Goal: Task Accomplishment & Management: Manage account settings

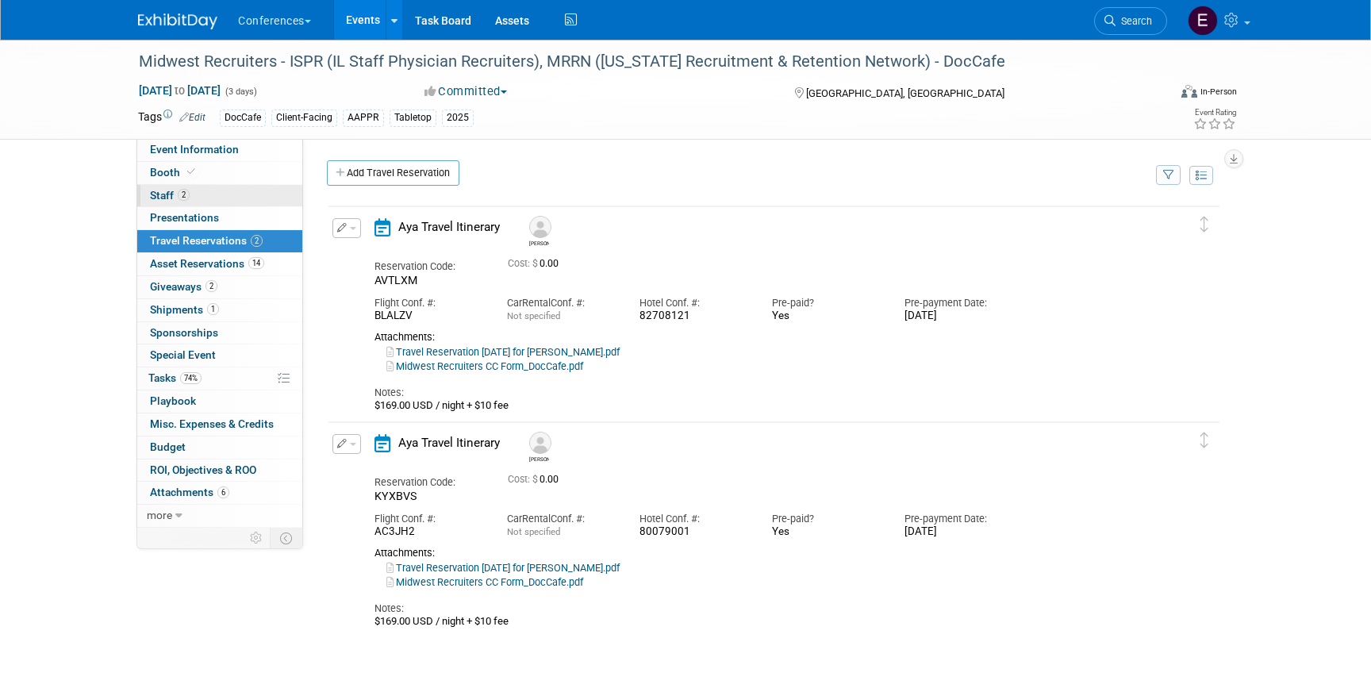
click at [195, 197] on link "2 Staff 2" at bounding box center [219, 196] width 165 height 22
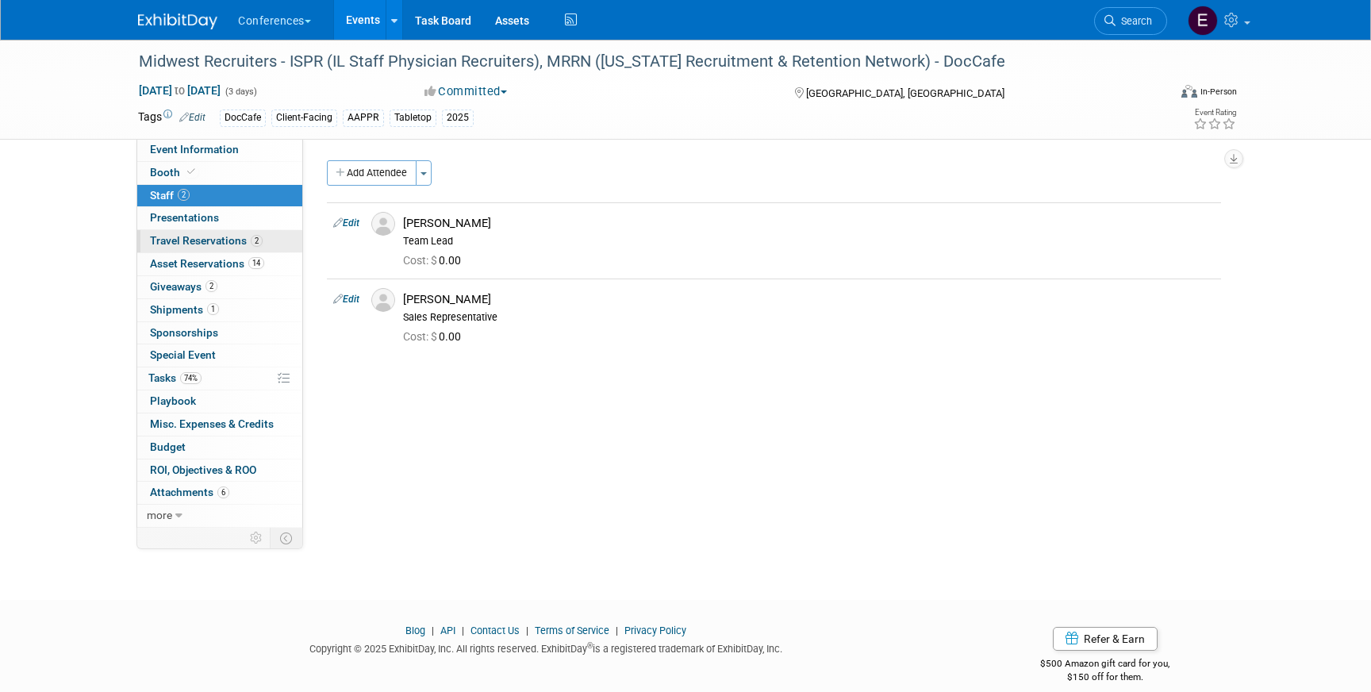
click at [217, 243] on span "Travel Reservations 2" at bounding box center [206, 240] width 113 height 13
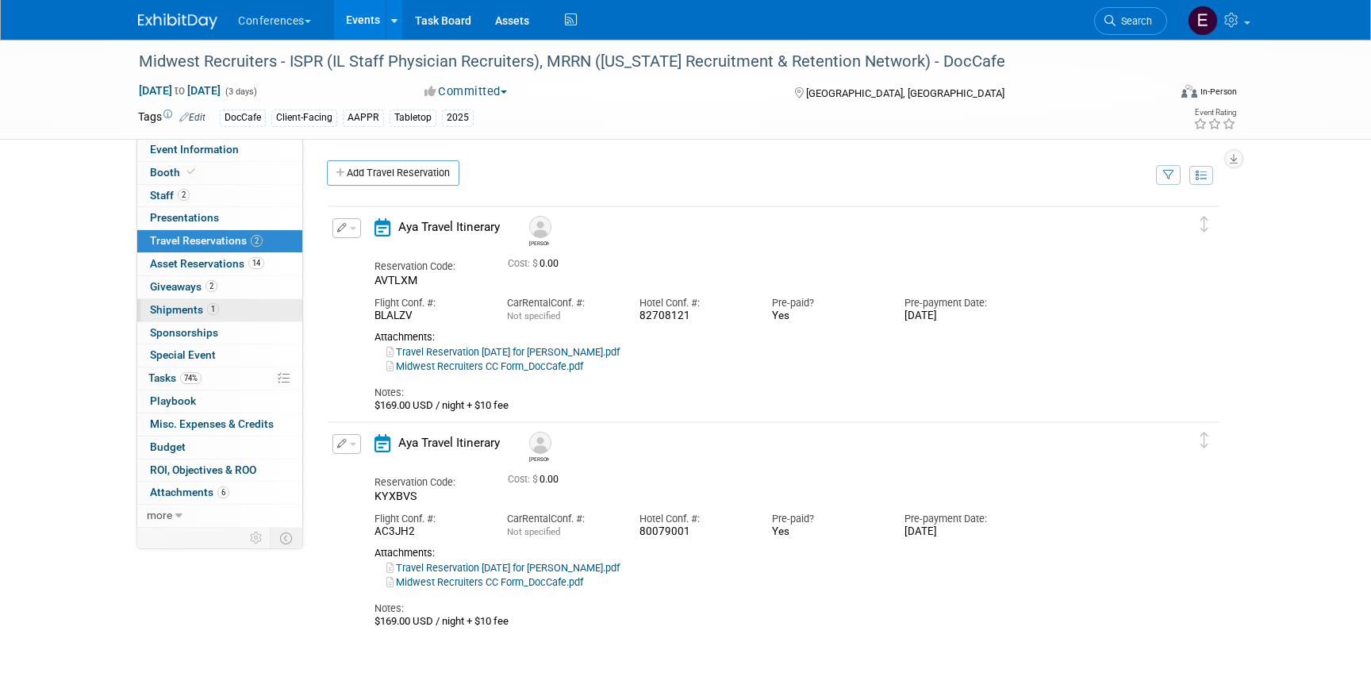
click at [269, 305] on link "1 Shipments 1" at bounding box center [219, 310] width 165 height 22
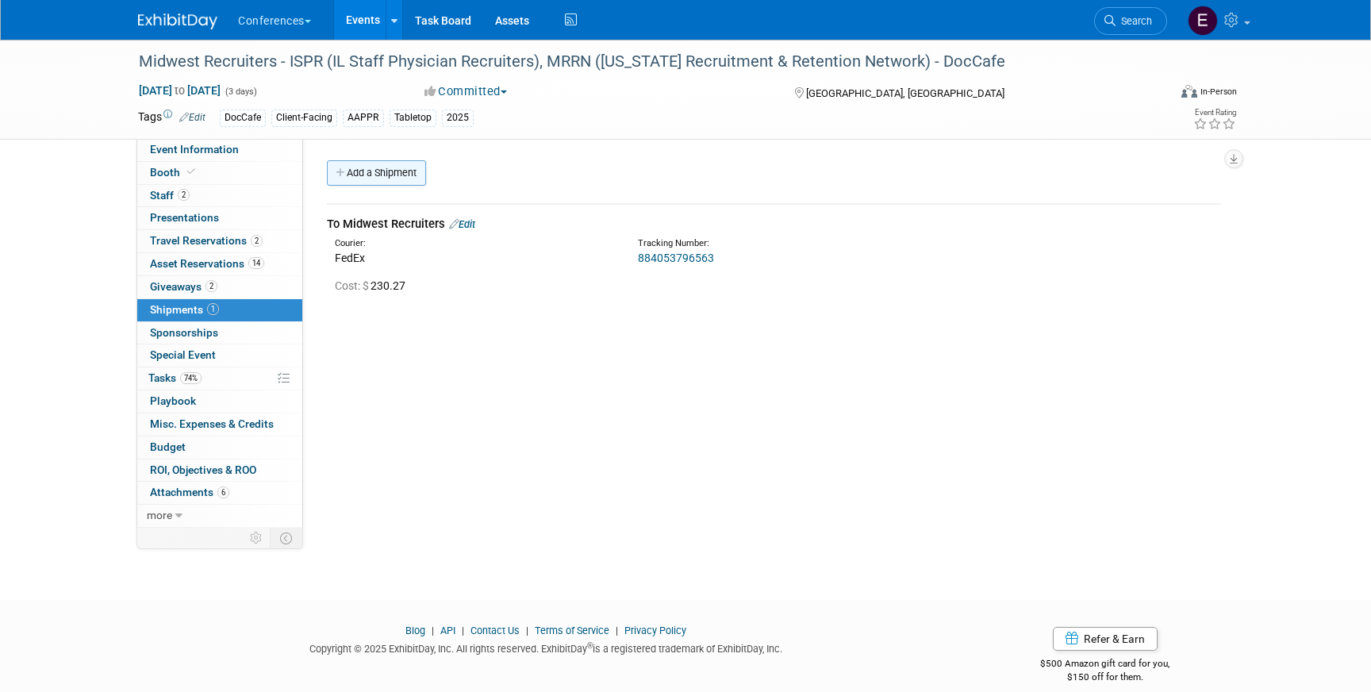
click at [383, 172] on link "Add a Shipment" at bounding box center [376, 172] width 99 height 25
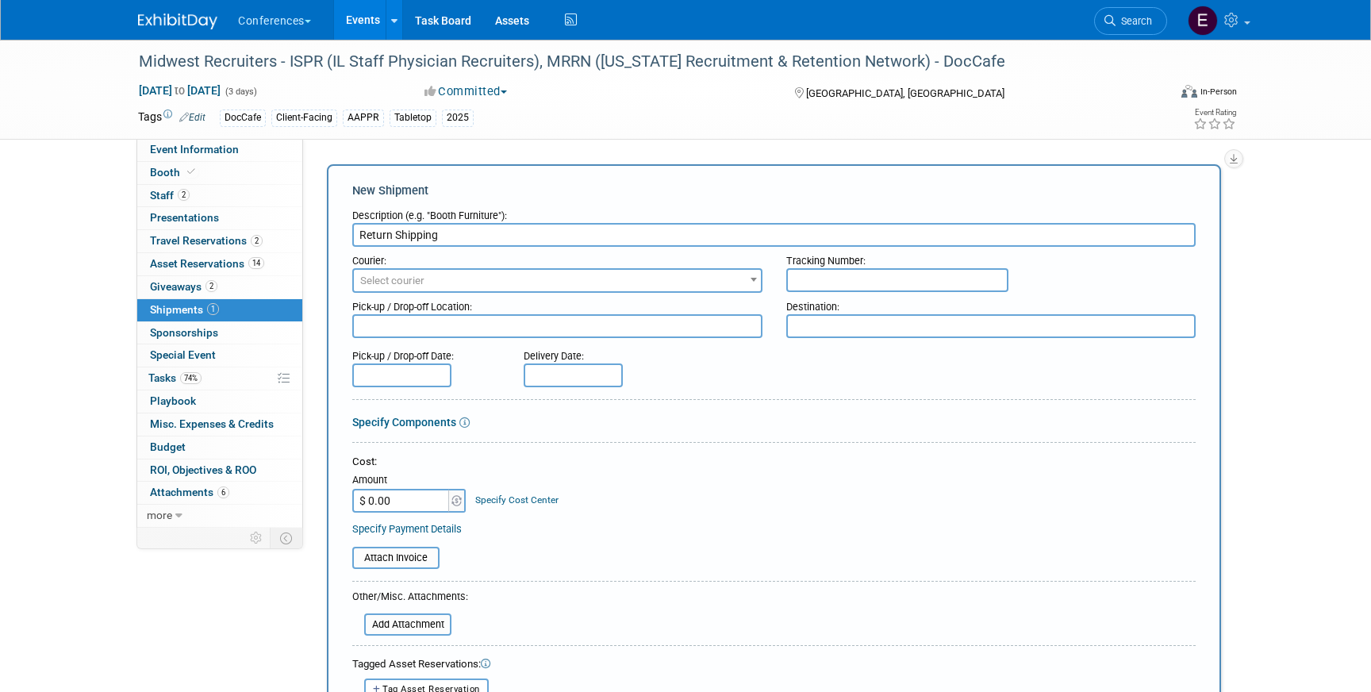
type input "Return Shipping"
click at [545, 283] on span "Select courier" at bounding box center [557, 281] width 407 height 22
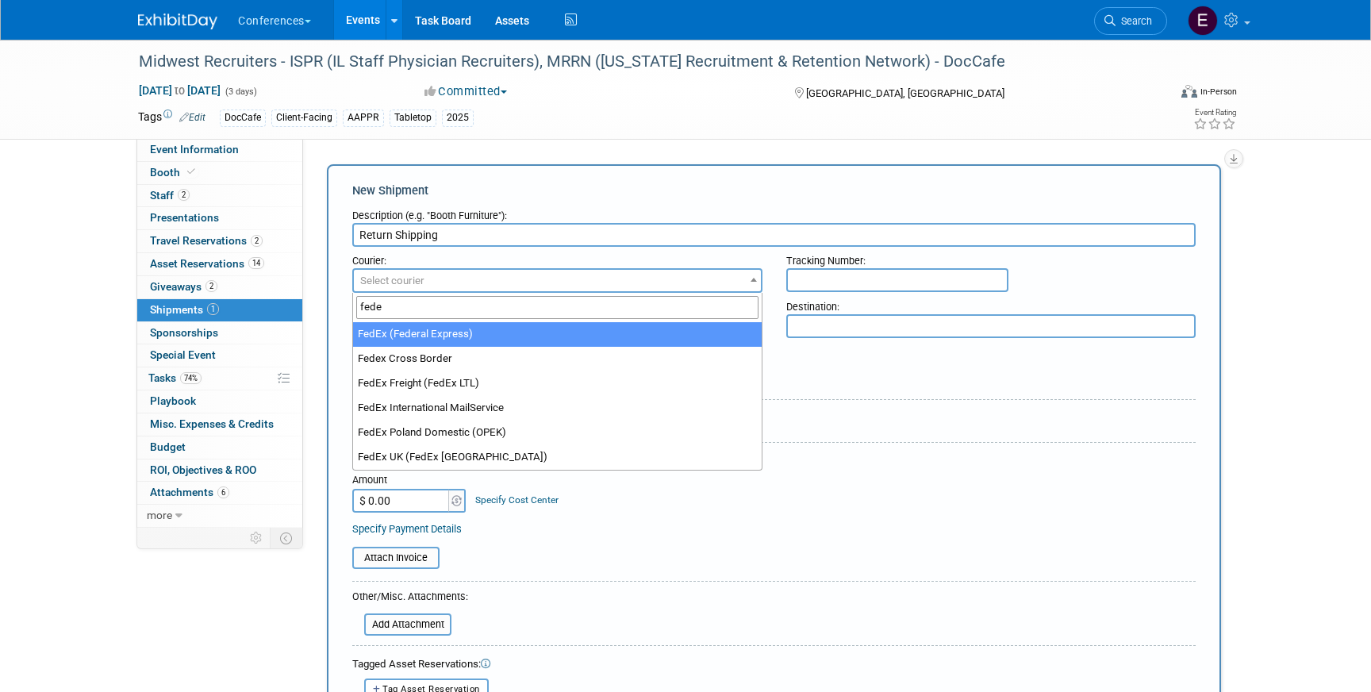
type input "fede"
select select "206"
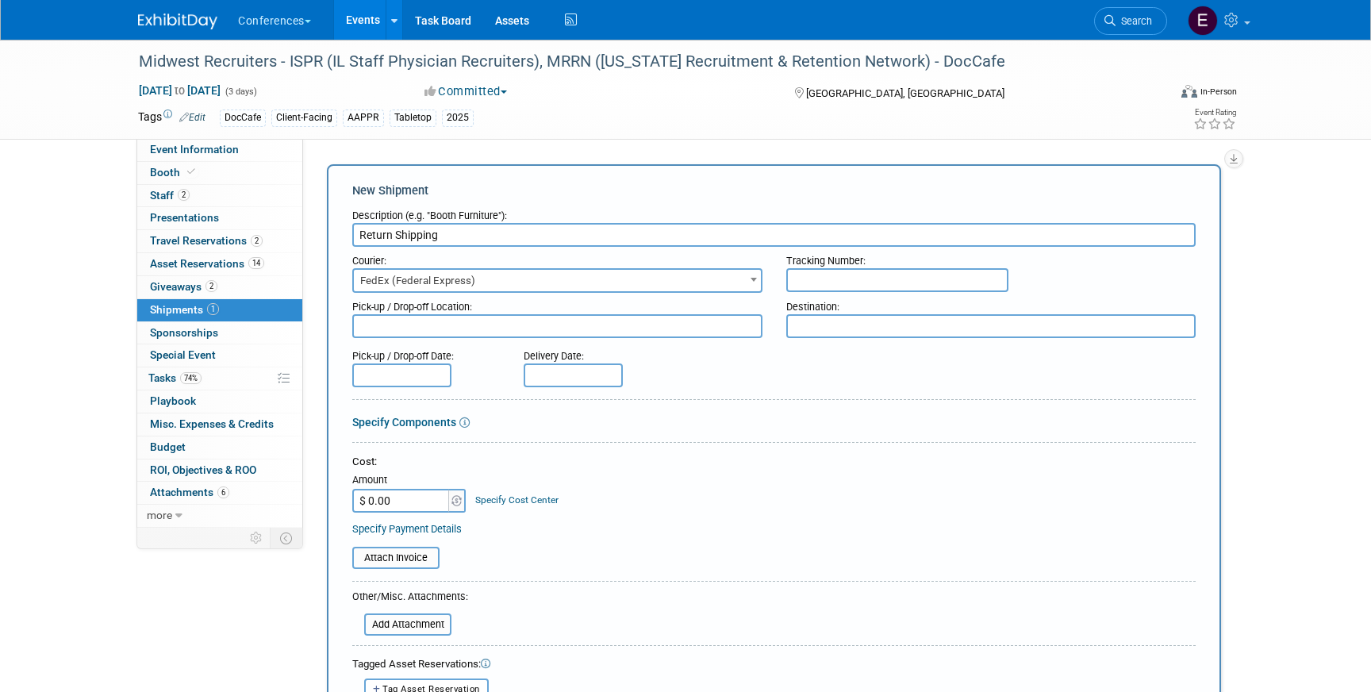
click at [873, 291] on input "text" at bounding box center [897, 280] width 222 height 24
type input "814881918375"
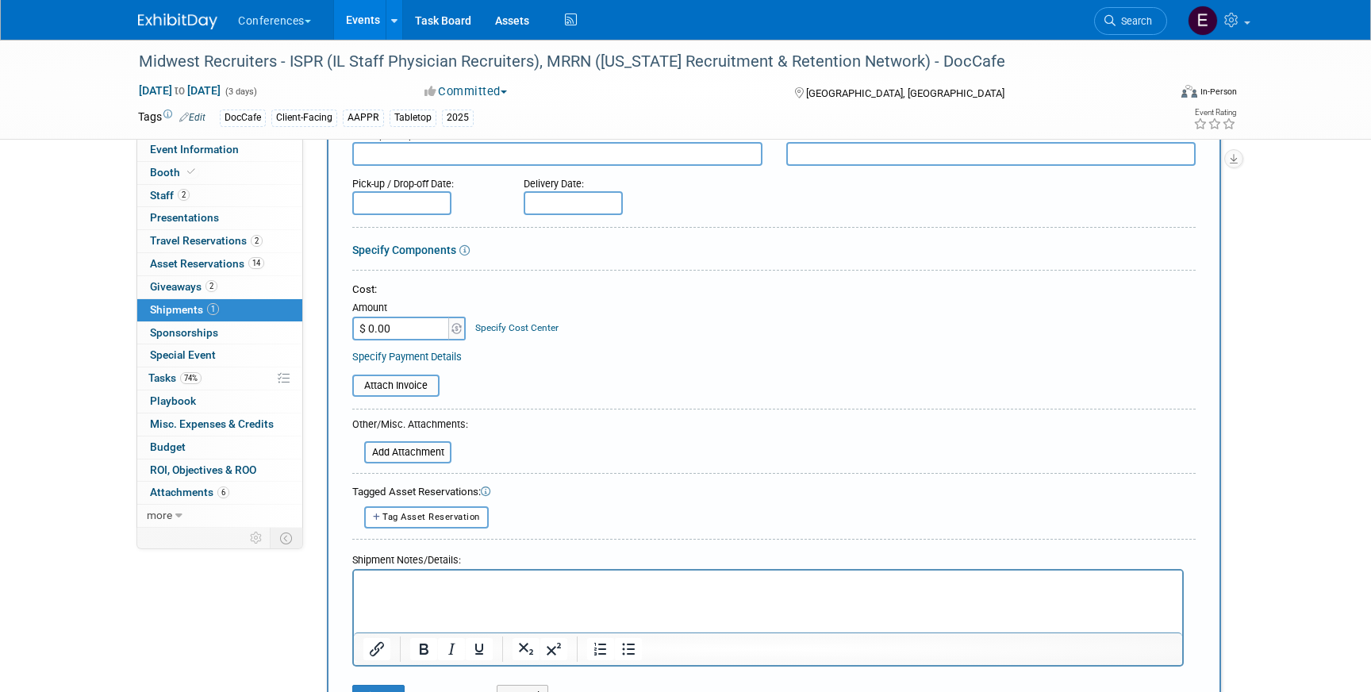
scroll to position [231, 0]
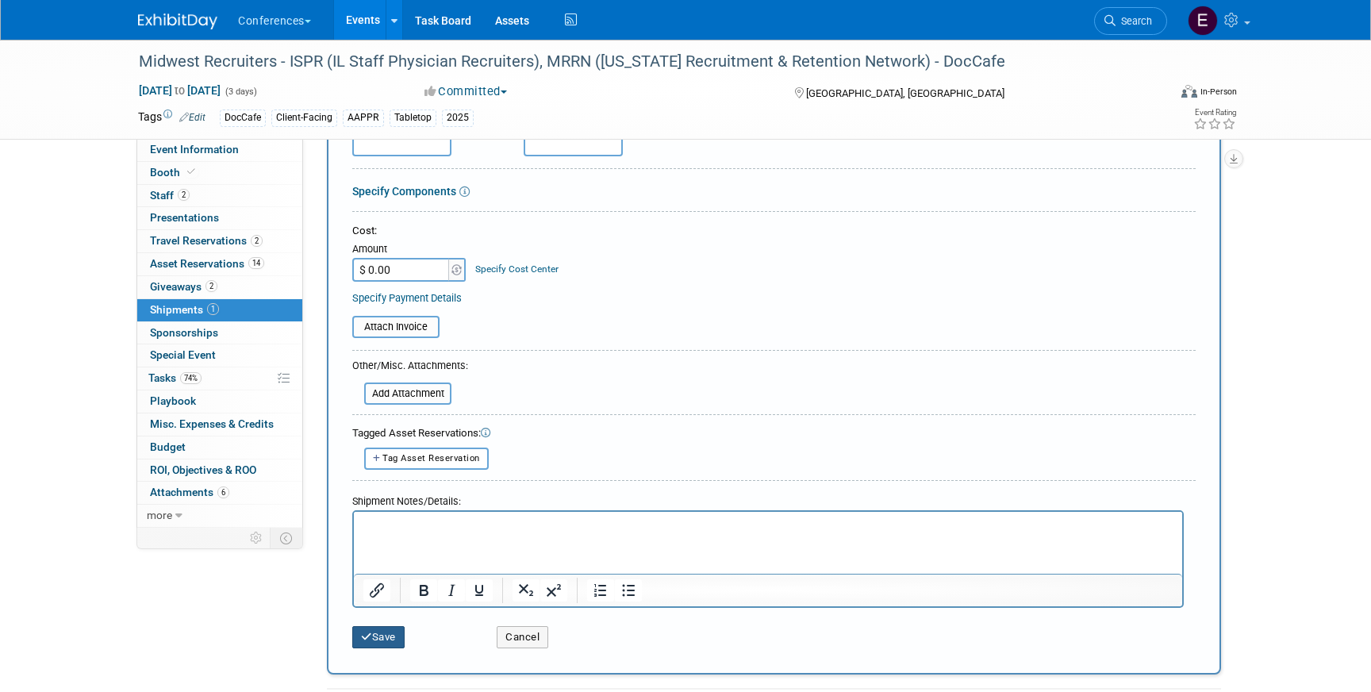
click at [378, 631] on button "Save" at bounding box center [378, 637] width 52 height 22
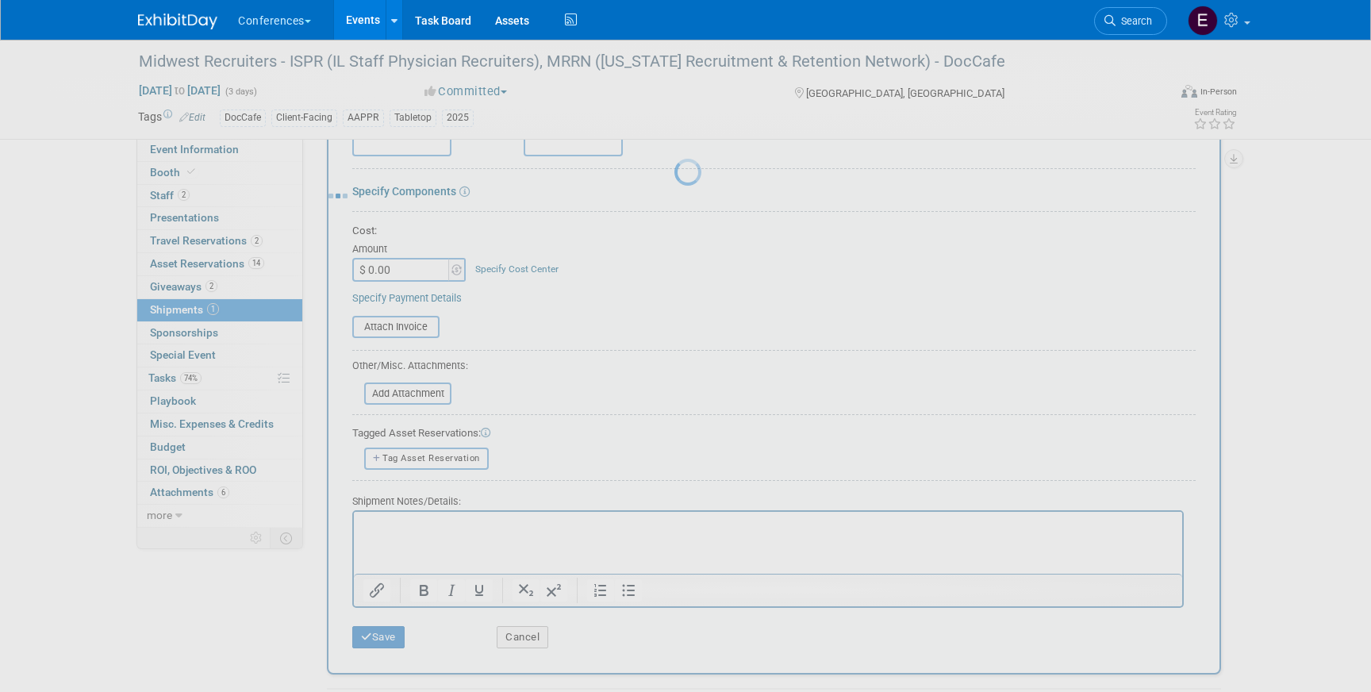
scroll to position [18, 0]
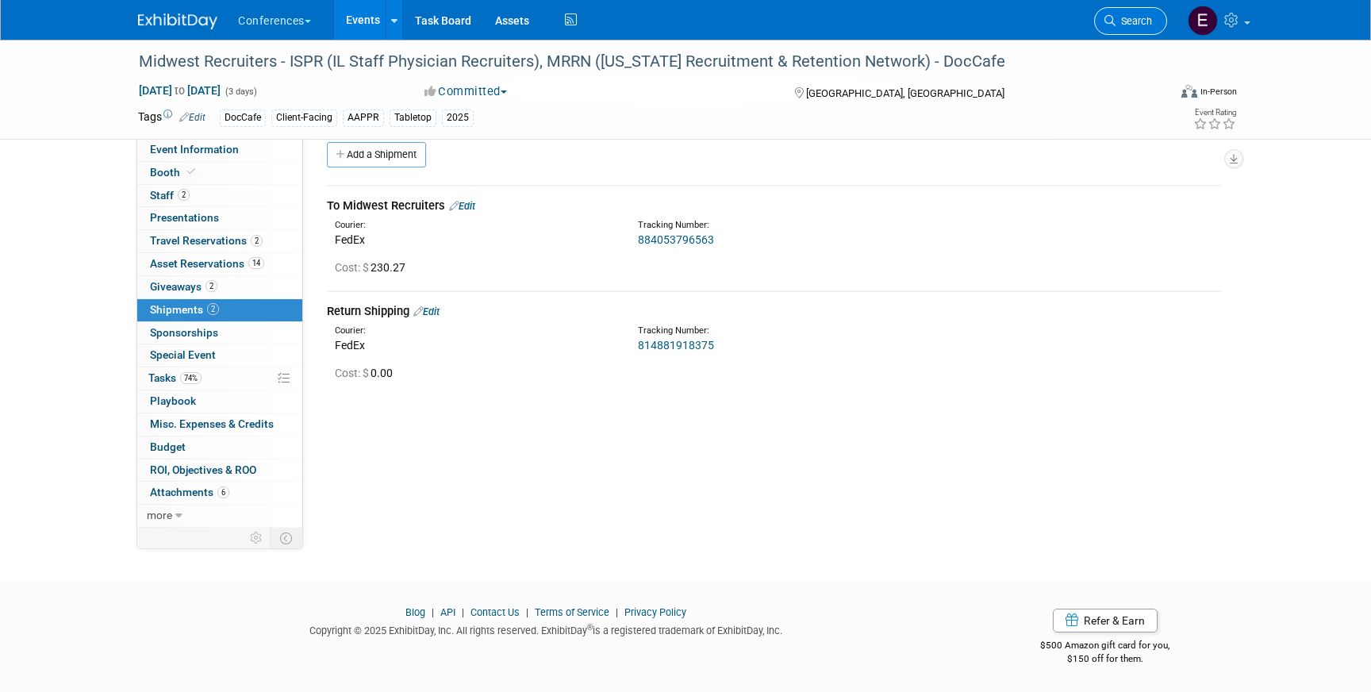
click at [1133, 33] on link "Search" at bounding box center [1130, 21] width 73 height 28
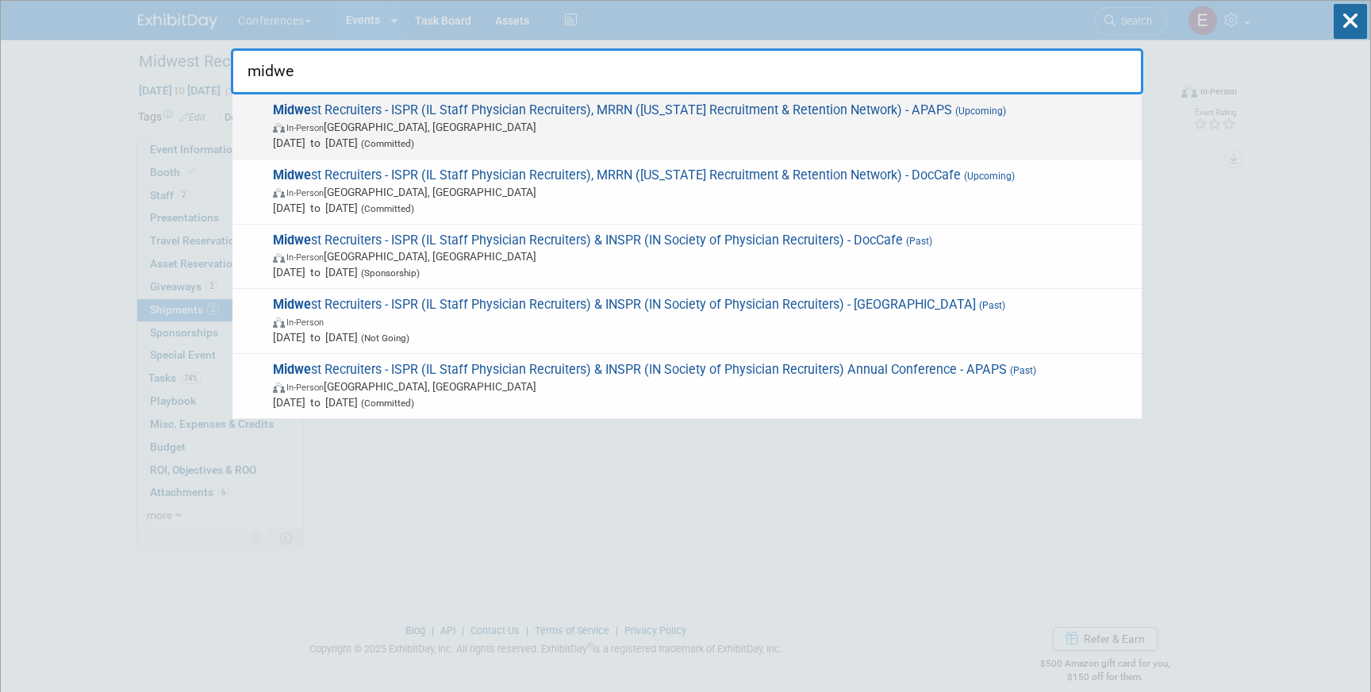
type input "midwe"
click at [818, 133] on span "In-Person [GEOGRAPHIC_DATA], [GEOGRAPHIC_DATA]" at bounding box center [703, 127] width 861 height 16
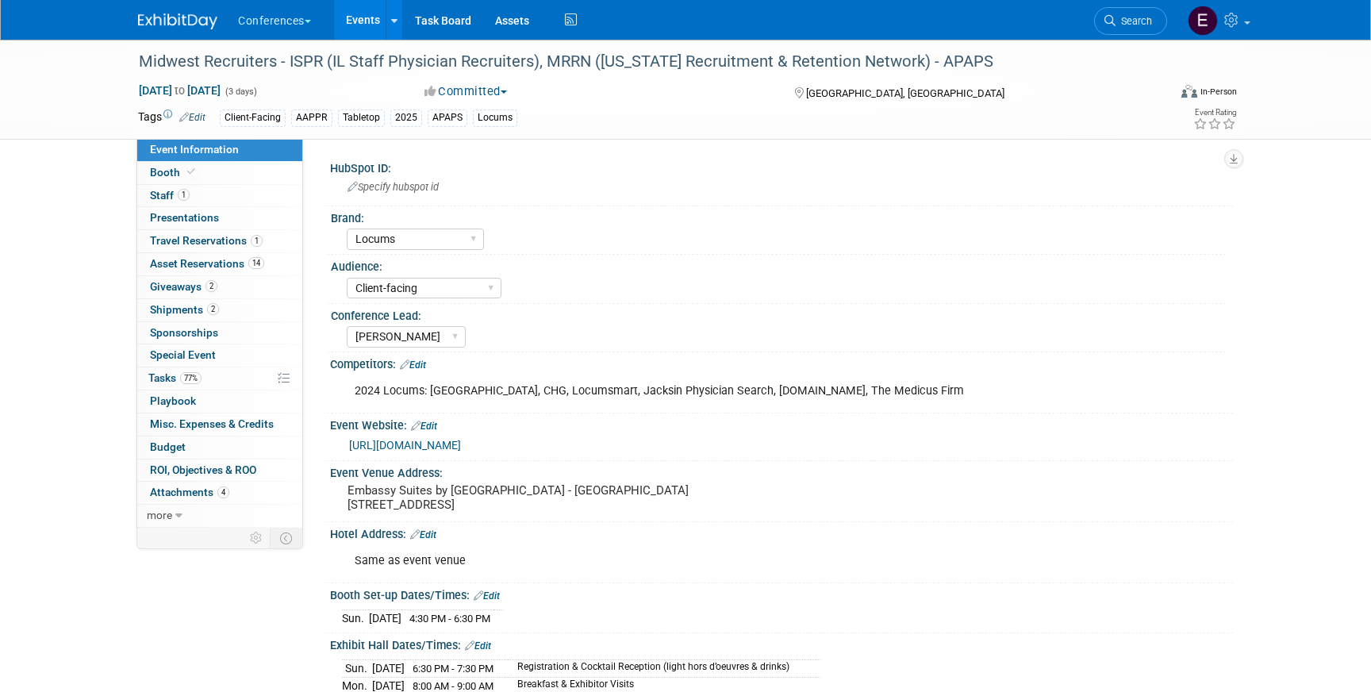
select select "Locums"
select select "Client-facing"
select select "[PERSON_NAME]"
click at [252, 195] on link "1 Staff 1" at bounding box center [219, 196] width 165 height 22
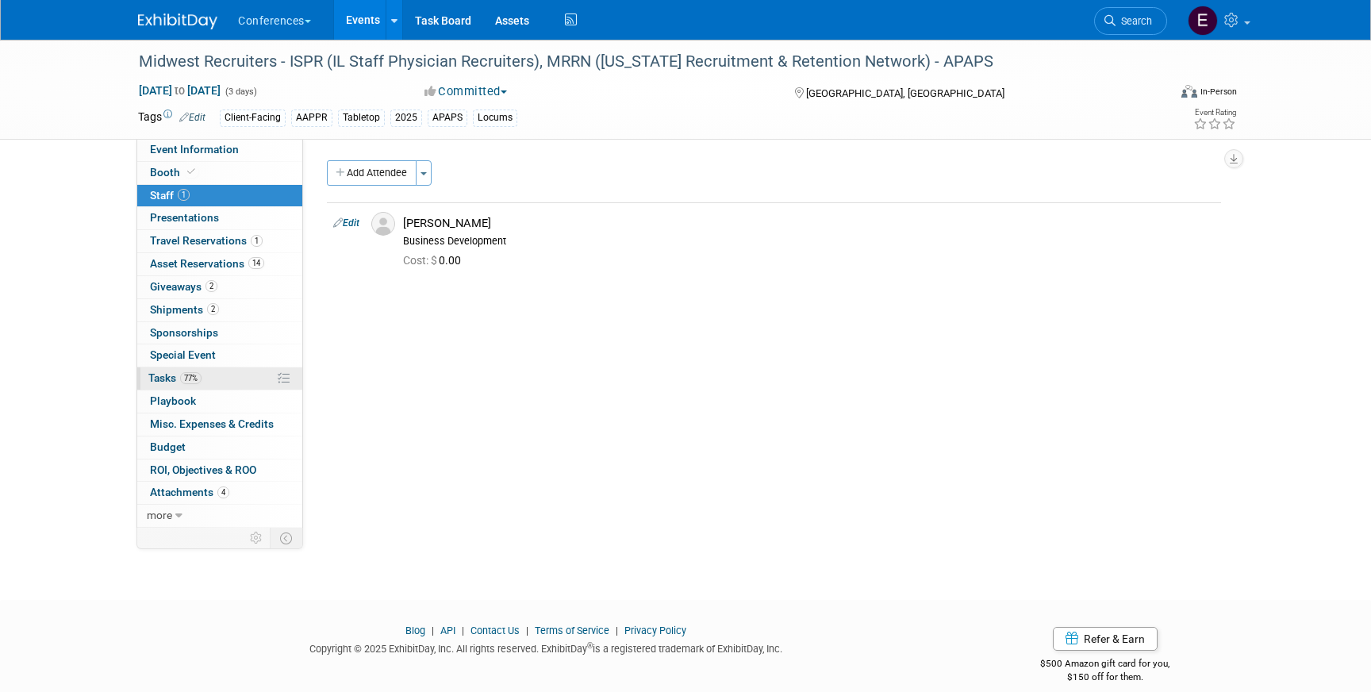
click at [211, 380] on link "77% Tasks 77%" at bounding box center [219, 378] width 165 height 22
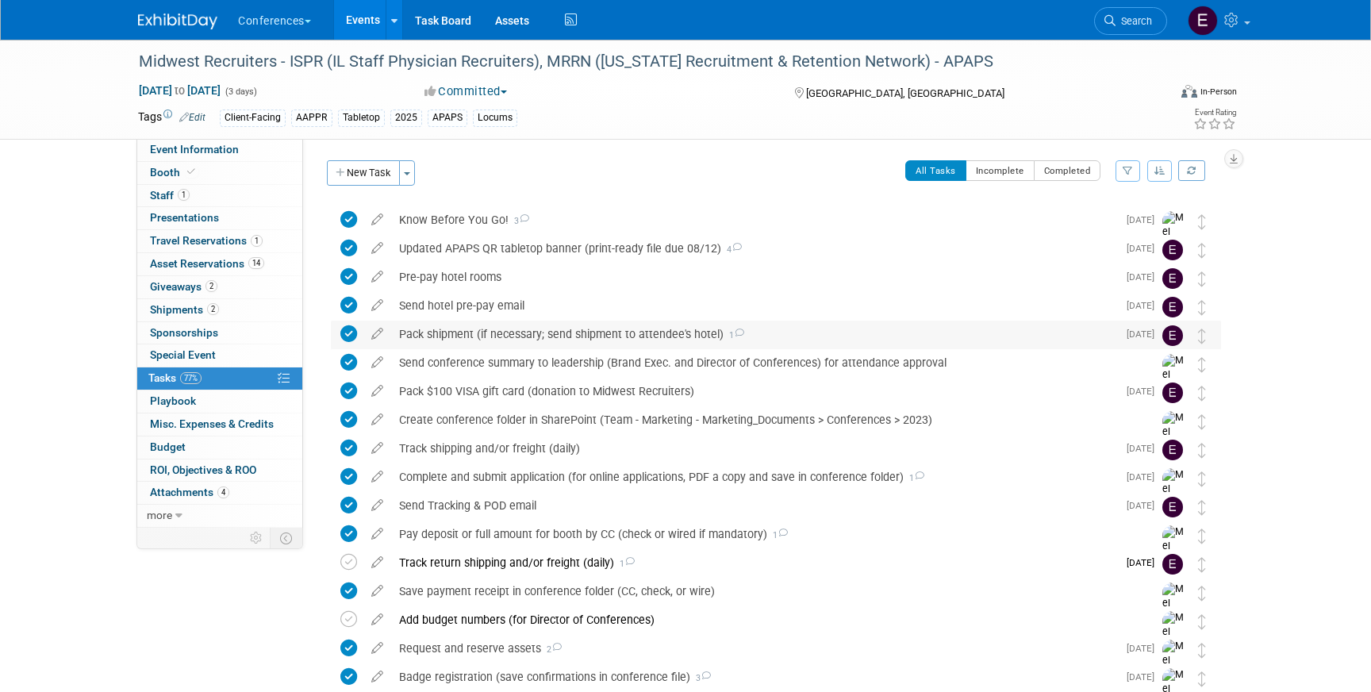
click at [487, 328] on div "Pack shipment (if necessary; send shipment to attendee's hotel) 1" at bounding box center [754, 333] width 726 height 27
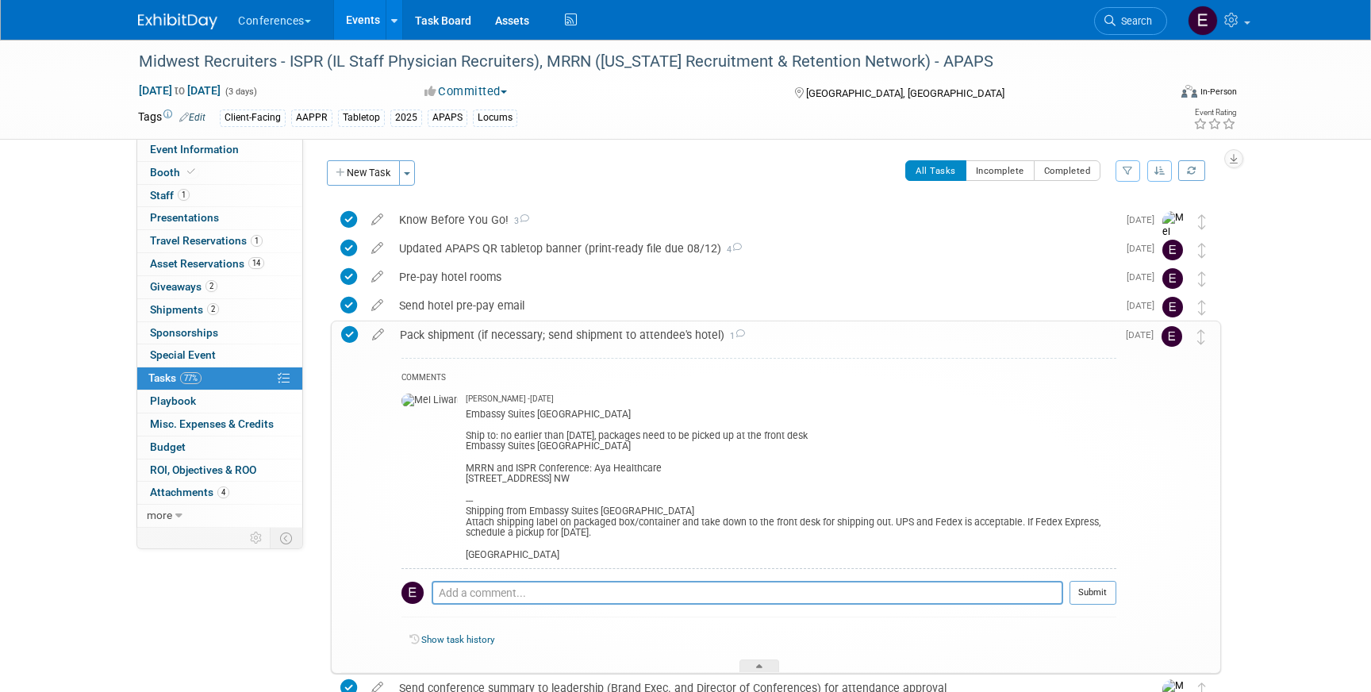
drag, startPoint x: 430, startPoint y: 447, endPoint x: 627, endPoint y: 446, distance: 196.7
click at [627, 446] on div "Embassy Suites Grand Rapids Downtown Ship to: no earlier than September 1, 2025…" at bounding box center [791, 482] width 650 height 155
copy div "Embassy Suites Grand Rapids Downtown"
click at [201, 158] on link "Event Information" at bounding box center [219, 150] width 165 height 22
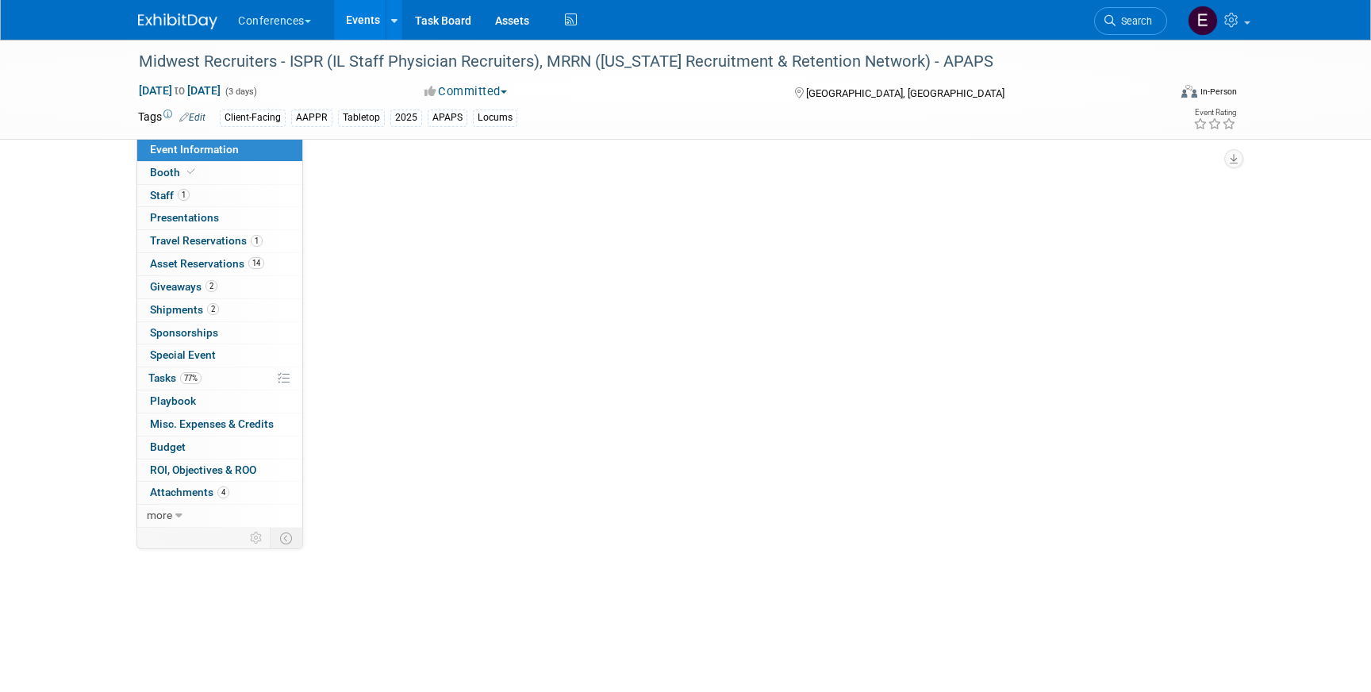
select select "Locums"
select select "Client-facing"
select select "[PERSON_NAME]"
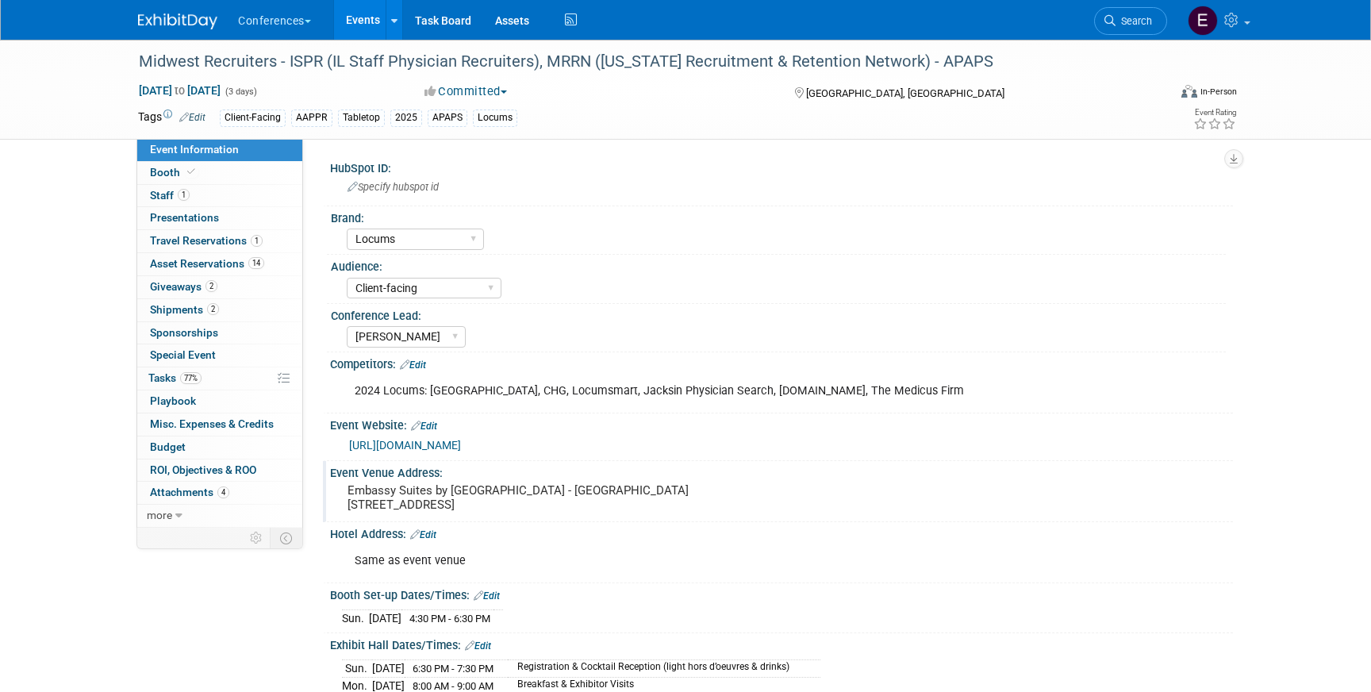
click at [352, 512] on pre "Embassy Suites by [GEOGRAPHIC_DATA] - [GEOGRAPHIC_DATA] [STREET_ADDRESS]" at bounding box center [517, 497] width 341 height 29
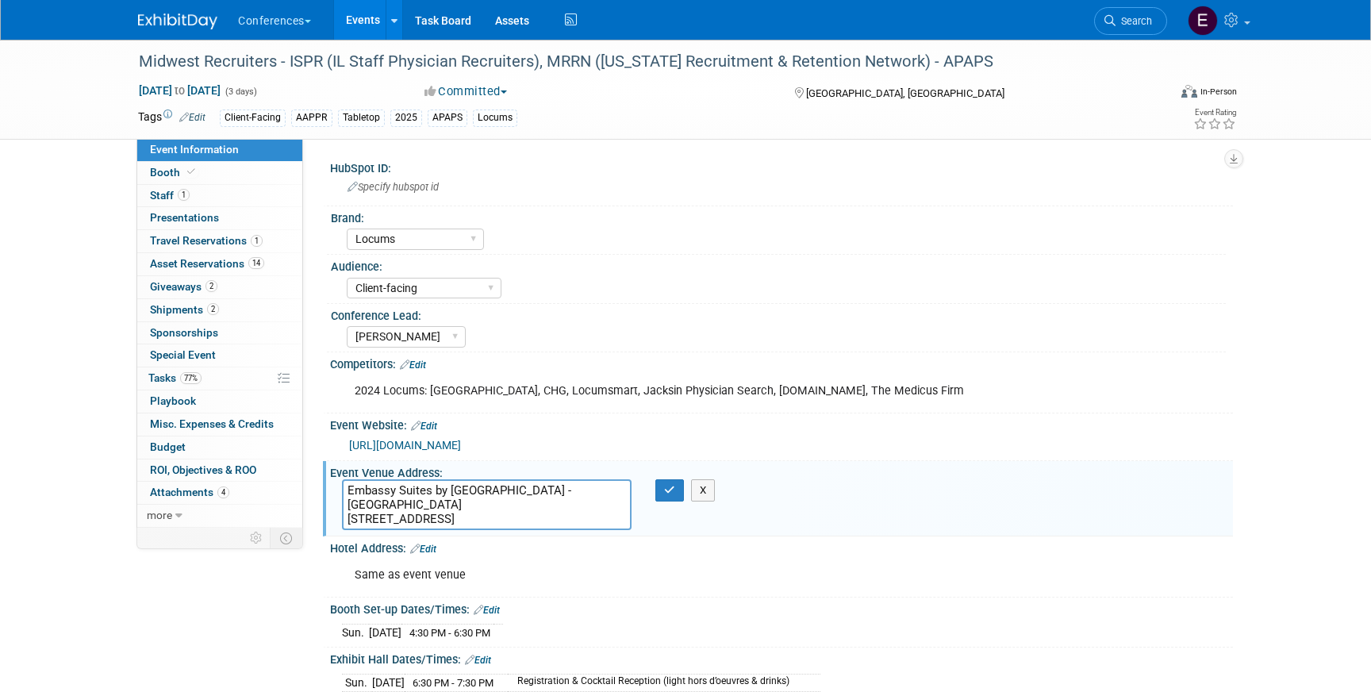
drag, startPoint x: 349, startPoint y: 519, endPoint x: 435, endPoint y: 515, distance: 86.5
click at [435, 515] on textarea "Embassy Suites by [GEOGRAPHIC_DATA] - [GEOGRAPHIC_DATA] [STREET_ADDRESS]" at bounding box center [486, 504] width 289 height 51
drag, startPoint x: 582, startPoint y: 516, endPoint x: 536, endPoint y: 516, distance: 46.0
click at [536, 516] on textarea "Embassy Suites by [GEOGRAPHIC_DATA] - [GEOGRAPHIC_DATA] [STREET_ADDRESS]" at bounding box center [486, 504] width 289 height 51
click at [208, 312] on span "2" at bounding box center [213, 309] width 12 height 12
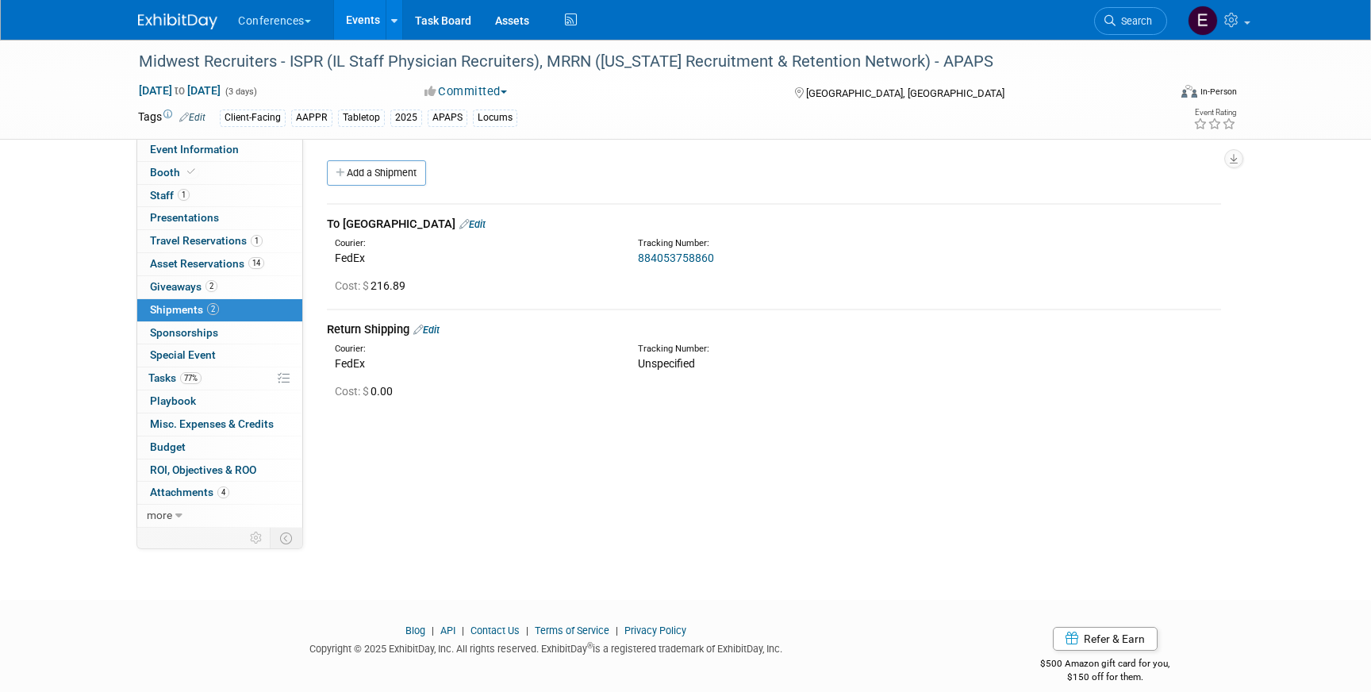
click at [439, 328] on link "Edit" at bounding box center [426, 330] width 26 height 12
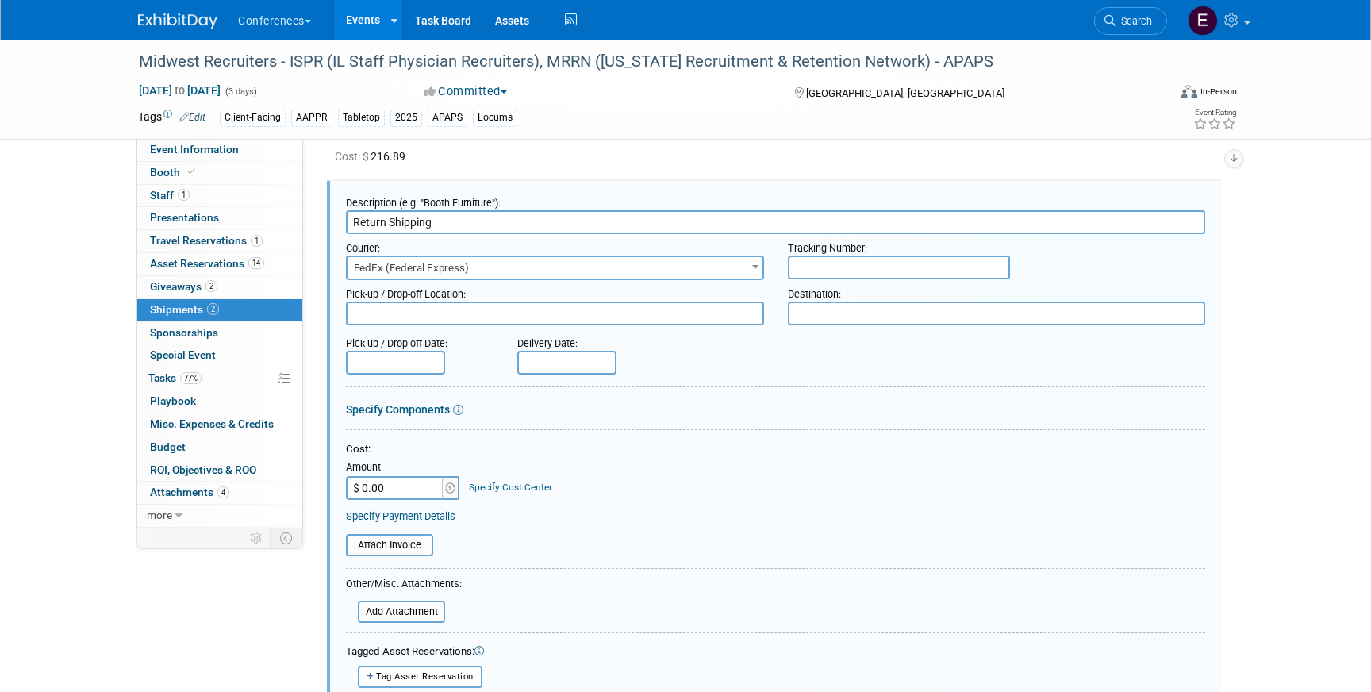
click at [846, 270] on input "text" at bounding box center [899, 267] width 222 height 24
drag, startPoint x: 905, startPoint y: 271, endPoint x: 770, endPoint y: 266, distance: 134.9
click at [770, 266] on div "Courier: 007EX 17 Post Service (17PostService) 2GO (Negros Navigation) 360 Lion…" at bounding box center [775, 257] width 883 height 46
click at [949, 275] on input "814881918353" at bounding box center [899, 267] width 222 height 24
paste input "814881918353"
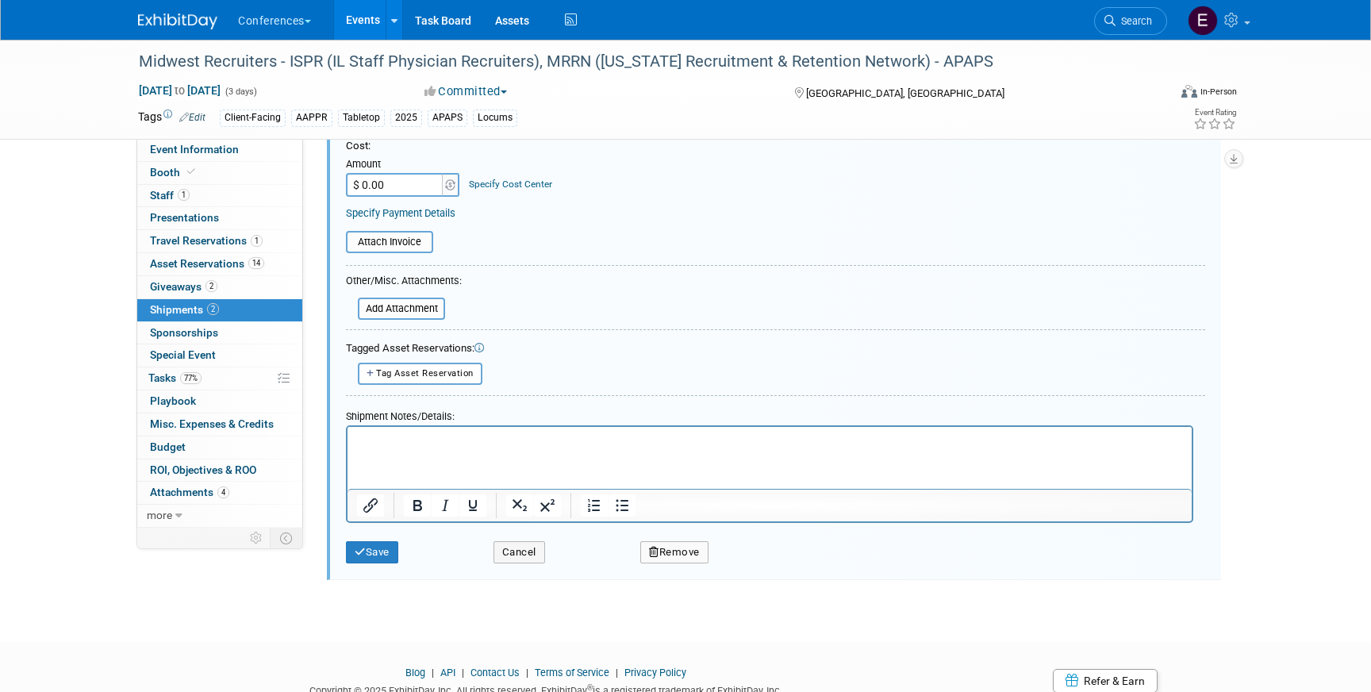
scroll to position [437, 0]
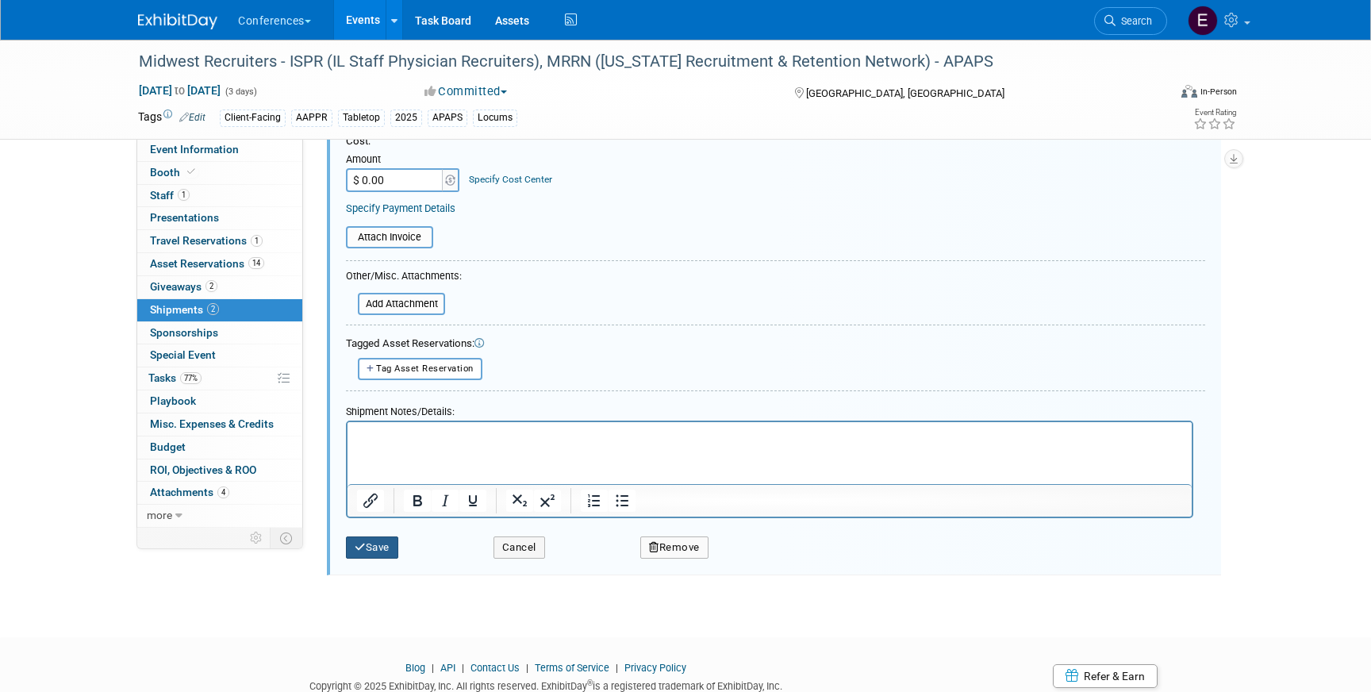
type input "814881918353, 814881918364"
click at [379, 546] on button "Save" at bounding box center [372, 547] width 52 height 22
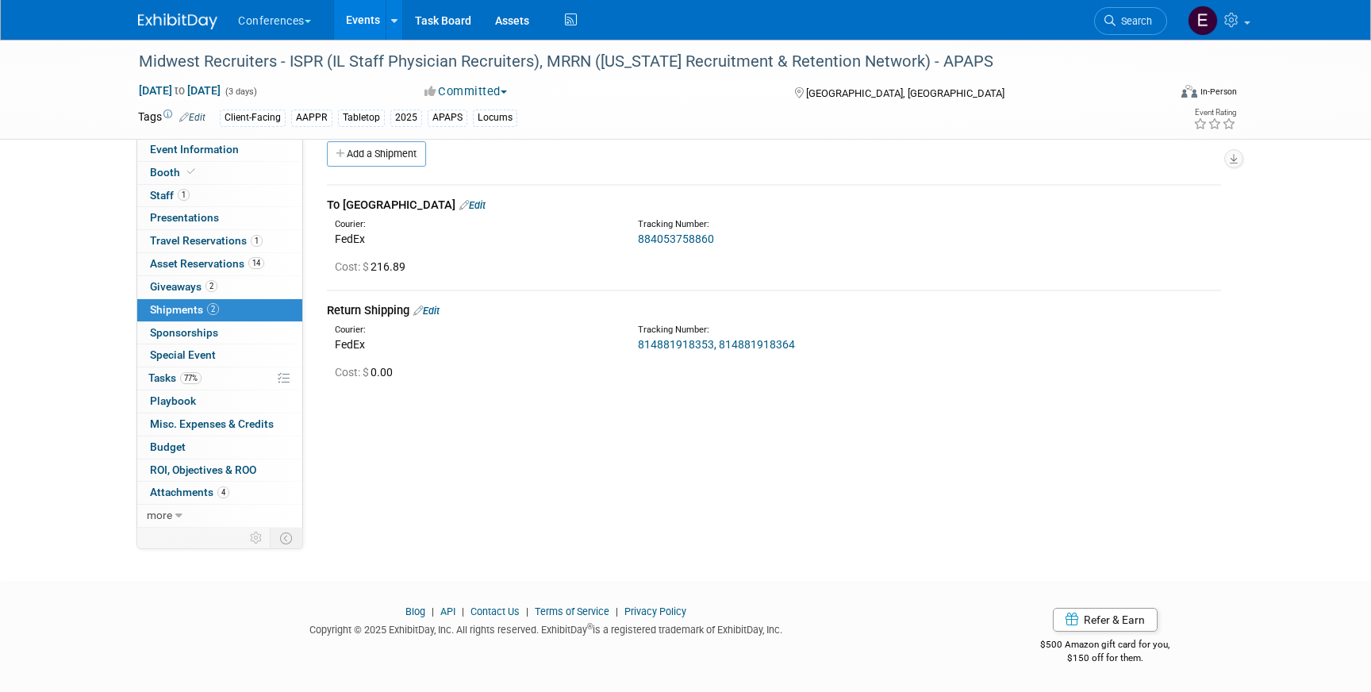
scroll to position [18, 0]
click at [210, 144] on span "Event Information" at bounding box center [194, 149] width 89 height 13
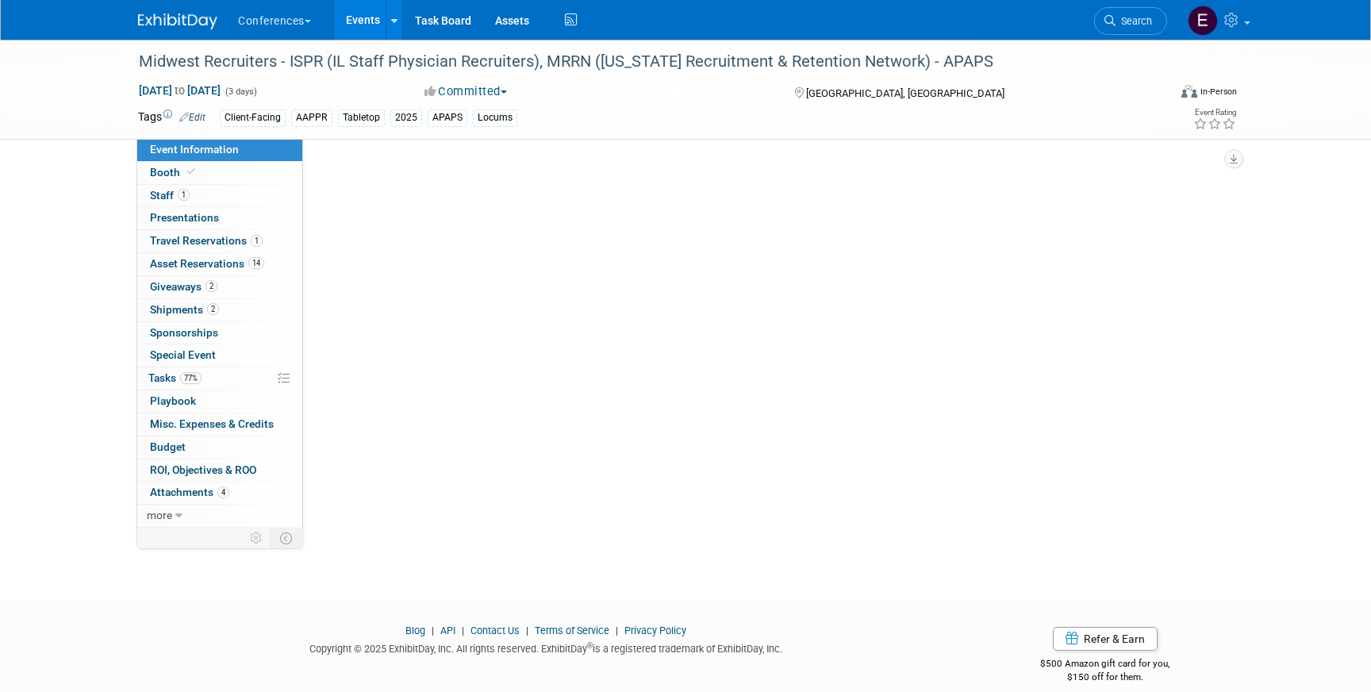
select select "Locums"
select select "Client-facing"
select select "[PERSON_NAME]"
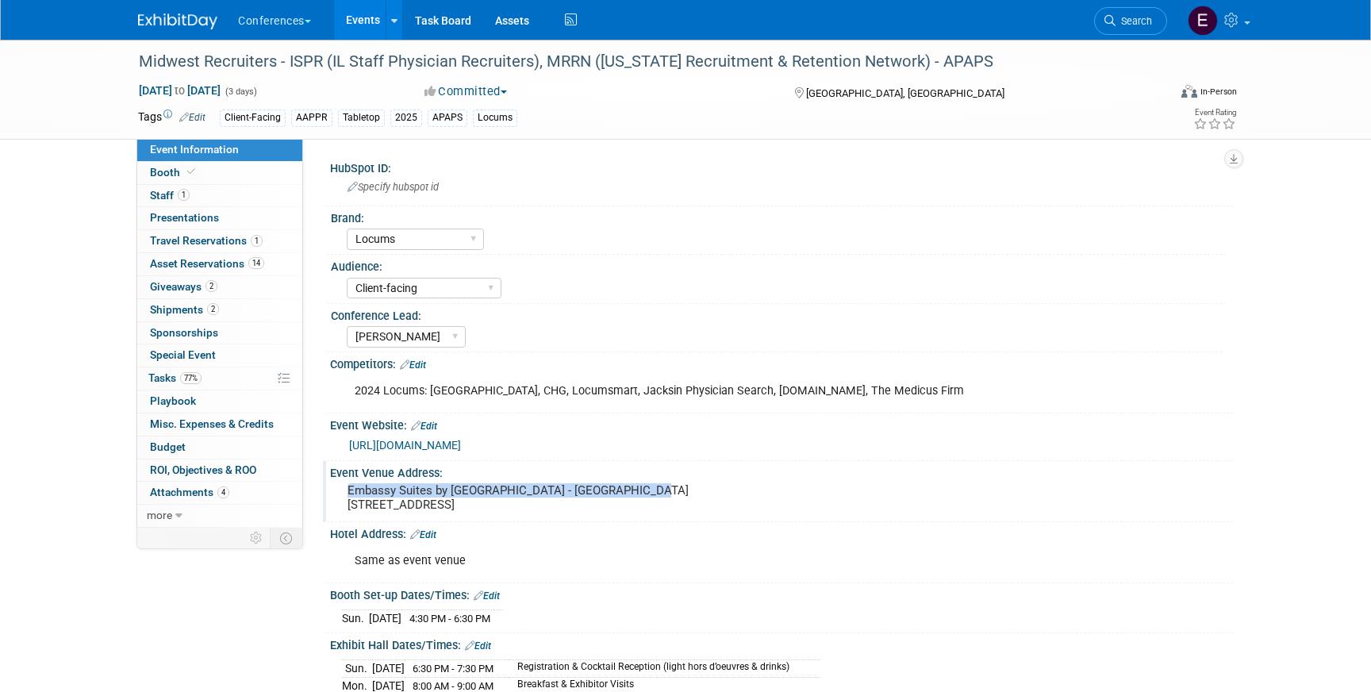
drag, startPoint x: 348, startPoint y: 490, endPoint x: 645, endPoint y: 492, distance: 296.6
click at [645, 492] on pre "Embassy Suites by [GEOGRAPHIC_DATA] - [GEOGRAPHIC_DATA] [STREET_ADDRESS]" at bounding box center [517, 497] width 341 height 29
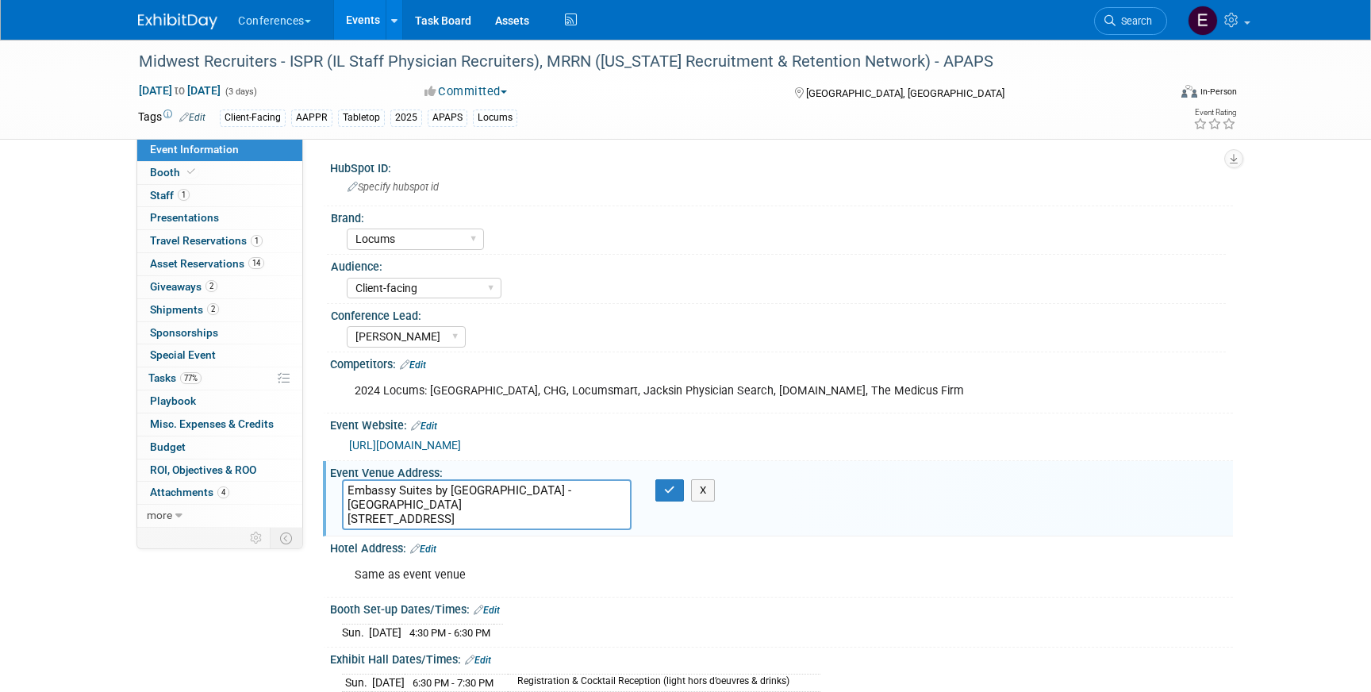
drag, startPoint x: 343, startPoint y: 490, endPoint x: 554, endPoint y: 490, distance: 211.0
click at [554, 490] on textarea "Embassy Suites by [GEOGRAPHIC_DATA] - [GEOGRAPHIC_DATA] [STREET_ADDRESS]" at bounding box center [486, 504] width 289 height 51
click at [397, 507] on textarea "Embassy Suites by [GEOGRAPHIC_DATA] - [GEOGRAPHIC_DATA] [STREET_ADDRESS]" at bounding box center [486, 504] width 289 height 51
drag, startPoint x: 345, startPoint y: 519, endPoint x: 435, endPoint y: 512, distance: 90.6
click at [435, 512] on textarea "Embassy Suites by [GEOGRAPHIC_DATA] - [GEOGRAPHIC_DATA] [STREET_ADDRESS]" at bounding box center [486, 504] width 289 height 51
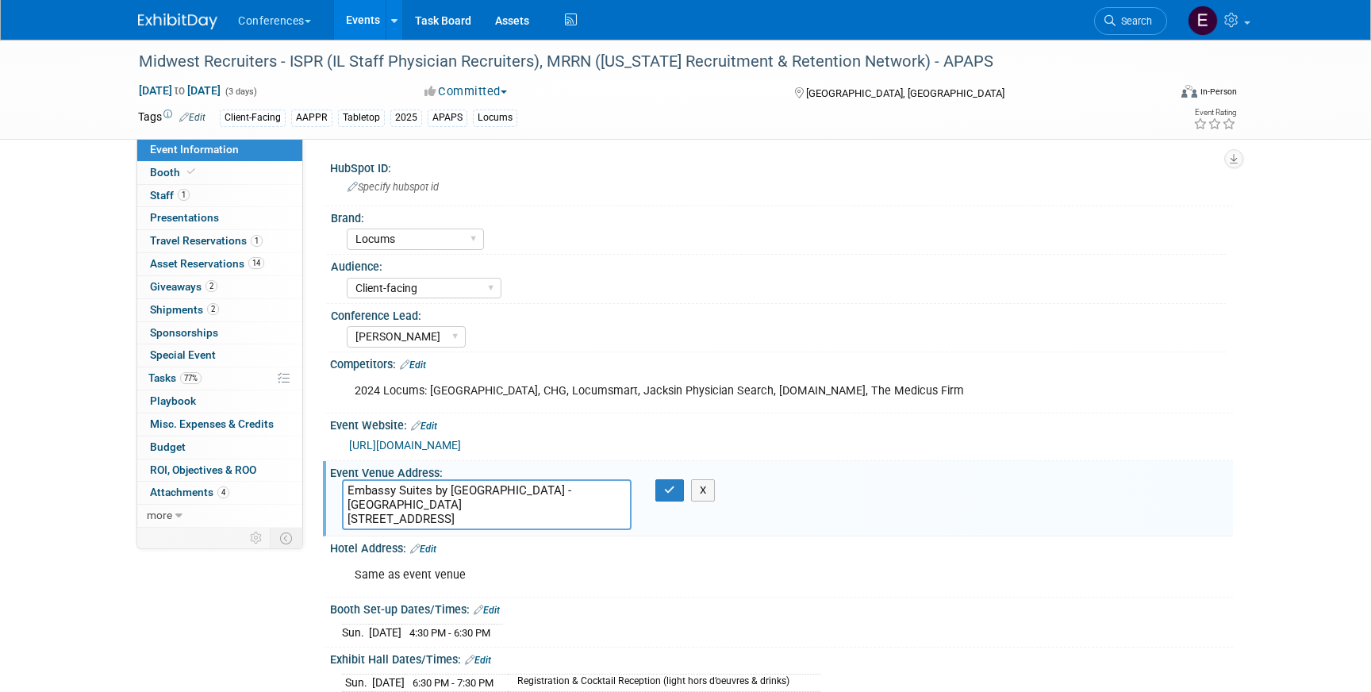
drag, startPoint x: 443, startPoint y: 521, endPoint x: 512, endPoint y: 518, distance: 69.1
click at [512, 518] on textarea "Embassy Suites by [GEOGRAPHIC_DATA] - [GEOGRAPHIC_DATA] [STREET_ADDRESS]" at bounding box center [486, 504] width 289 height 51
drag, startPoint x: 578, startPoint y: 520, endPoint x: 536, endPoint y: 520, distance: 42.0
click at [536, 520] on textarea "Embassy Suites by [GEOGRAPHIC_DATA] - [GEOGRAPHIC_DATA] [STREET_ADDRESS]" at bounding box center [486, 504] width 289 height 51
